Goal: Information Seeking & Learning: Find specific fact

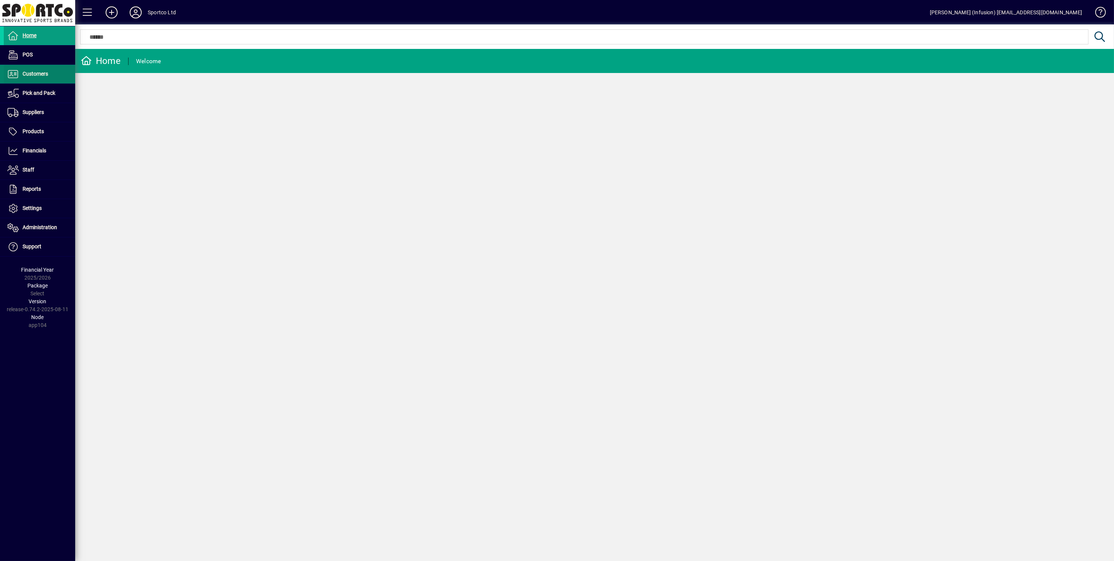
click at [49, 76] on span at bounding box center [39, 74] width 71 height 18
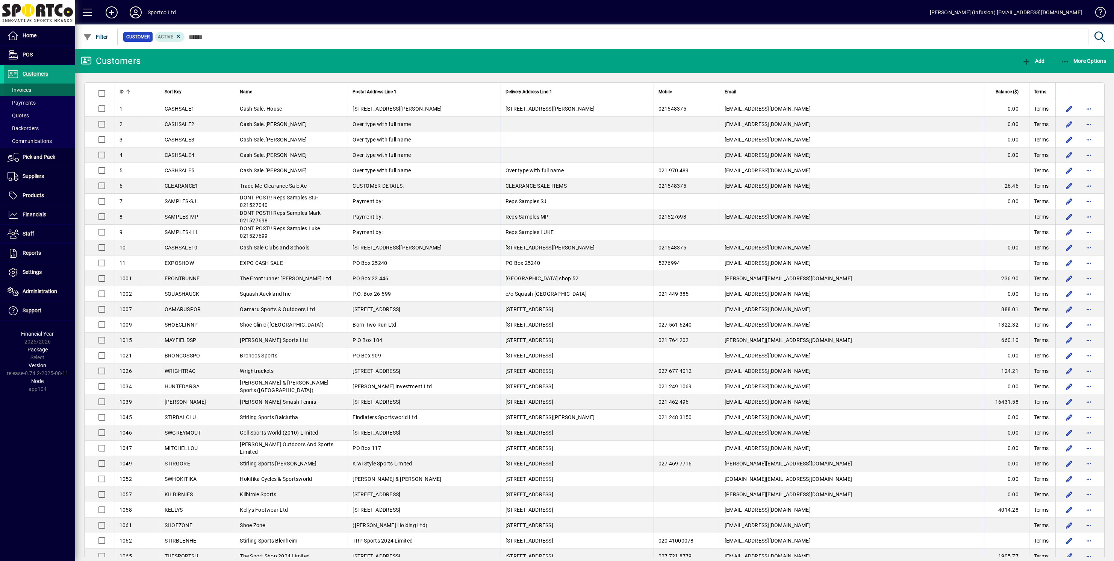
click at [33, 90] on span at bounding box center [39, 90] width 71 height 18
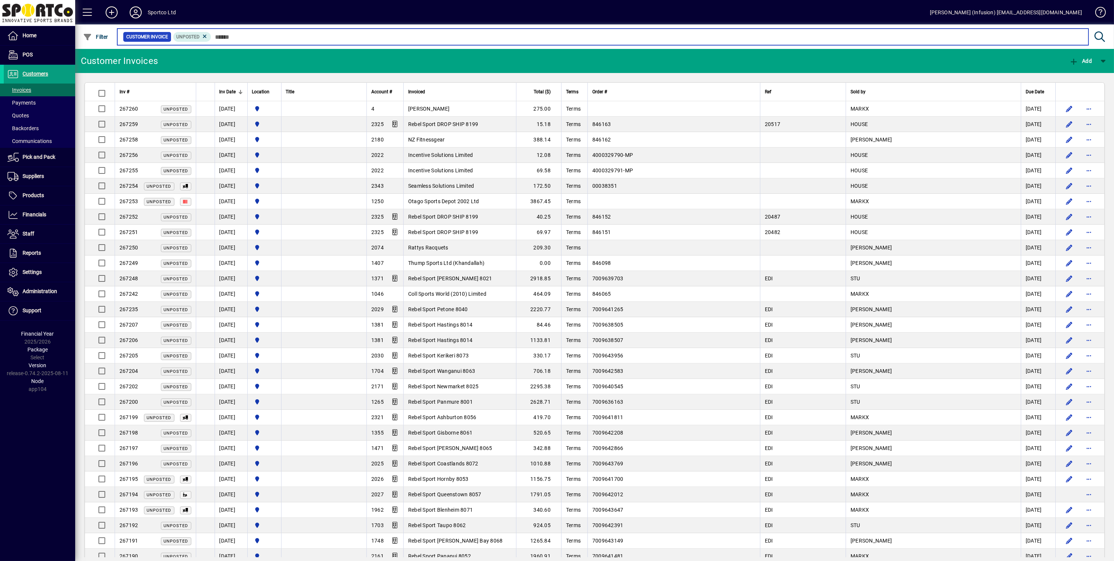
click at [261, 38] on input "text" at bounding box center [647, 37] width 872 height 11
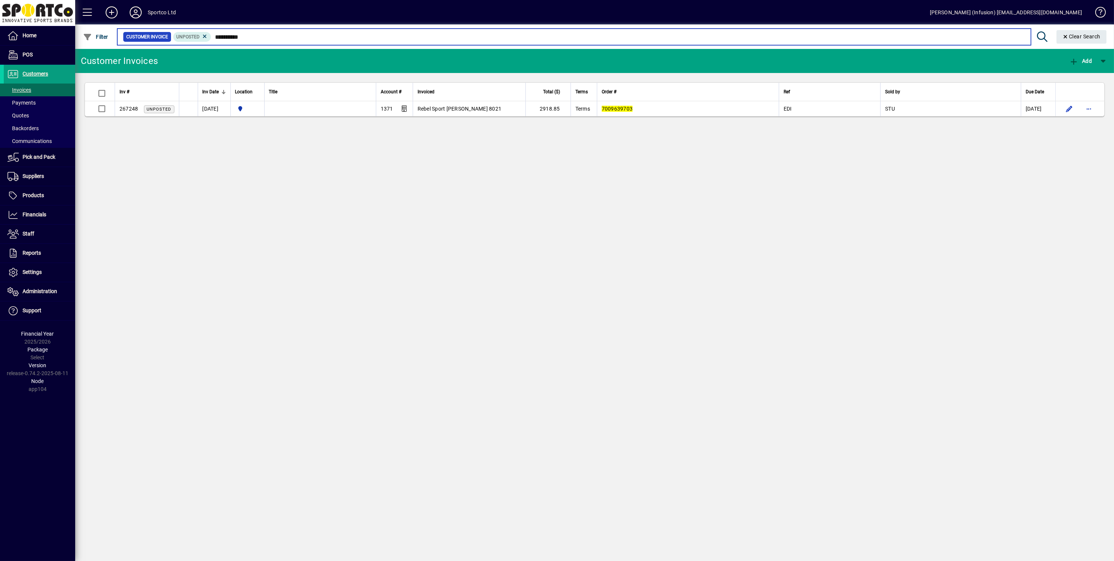
type input "**********"
